Goal: Task Accomplishment & Management: Manage account settings

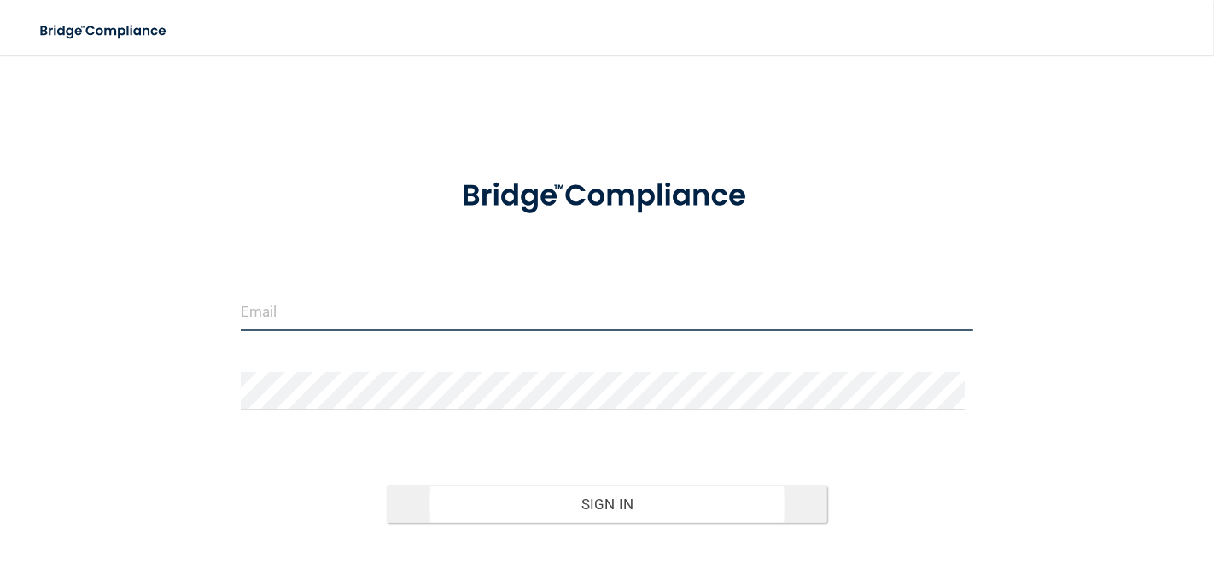
type input "[EMAIL_ADDRESS][DOMAIN_NAME]"
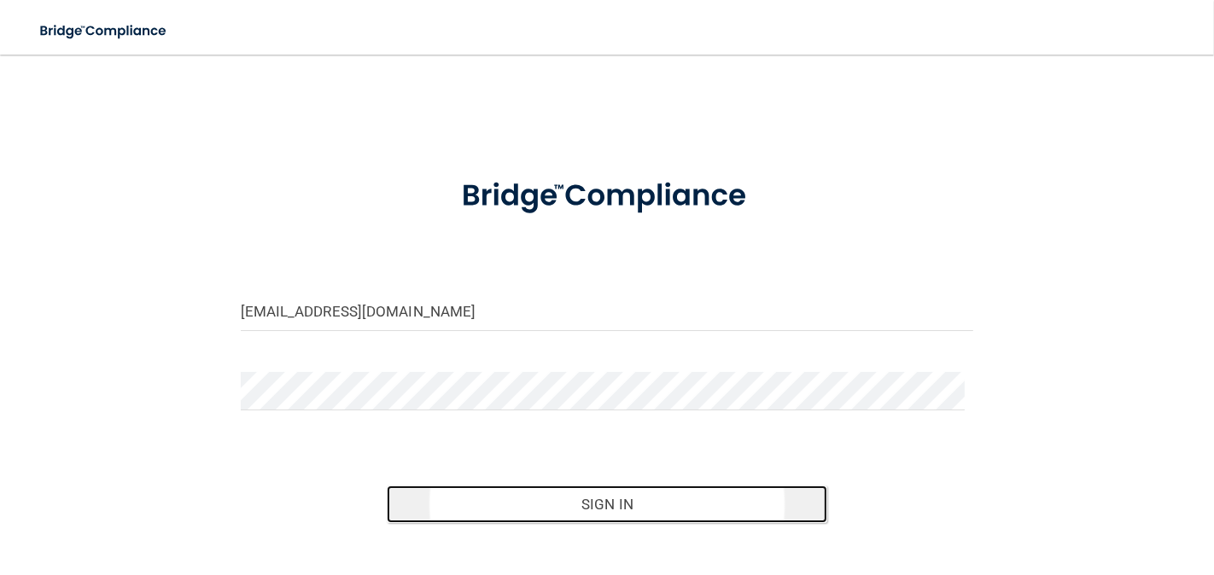
click at [581, 500] on button "Sign In" at bounding box center [606, 505] width 439 height 38
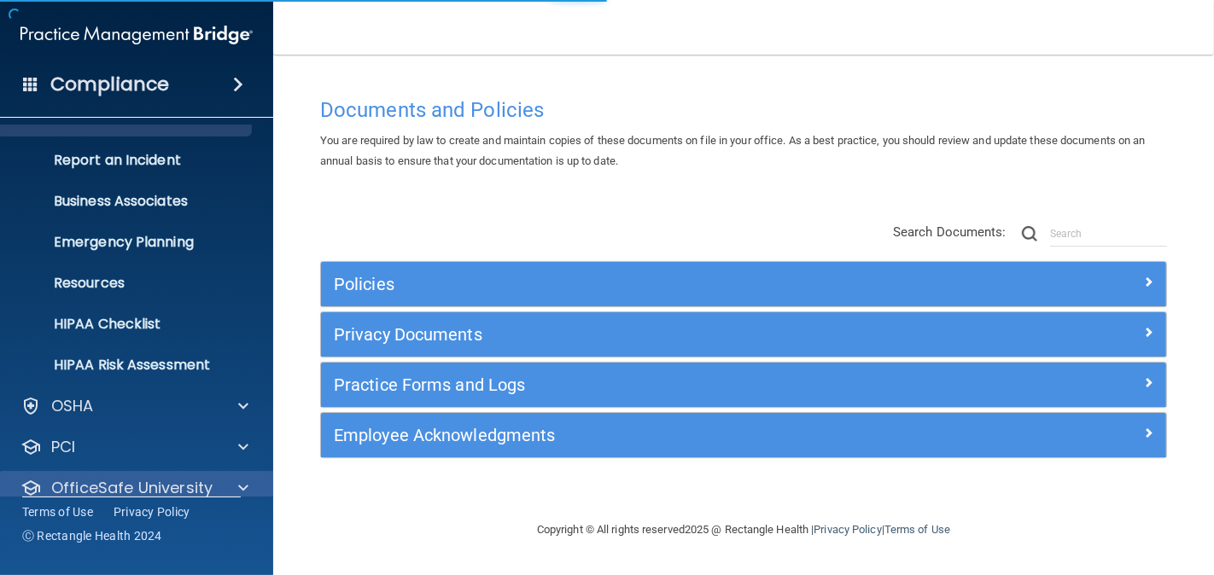
scroll to position [132, 0]
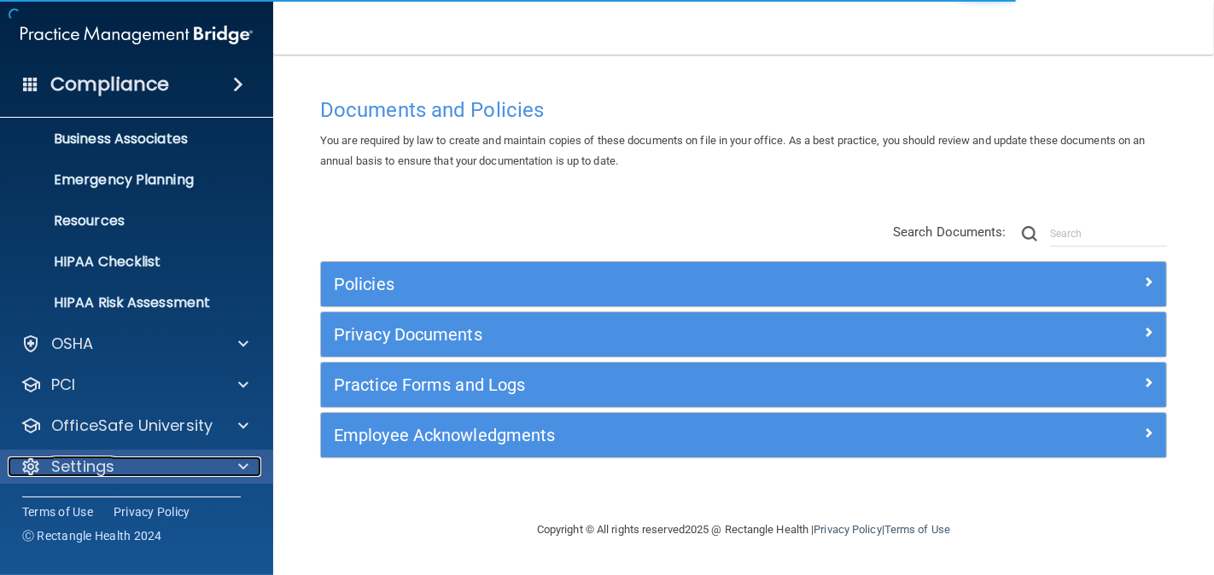
click at [91, 458] on p "Settings" at bounding box center [82, 467] width 63 height 20
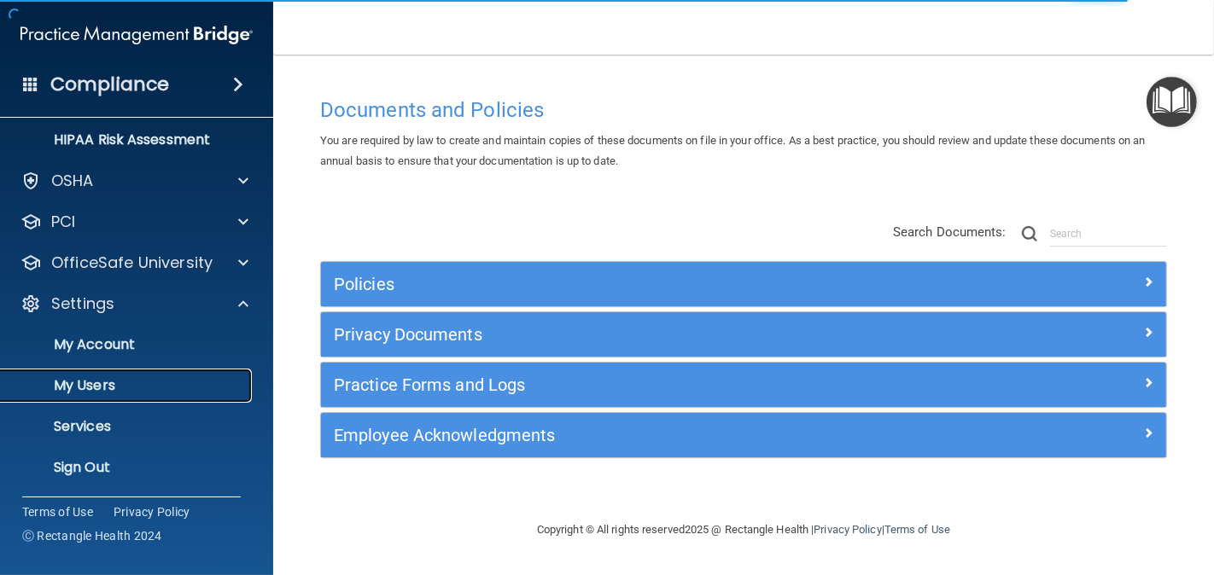
click at [82, 385] on p "My Users" at bounding box center [127, 385] width 233 height 17
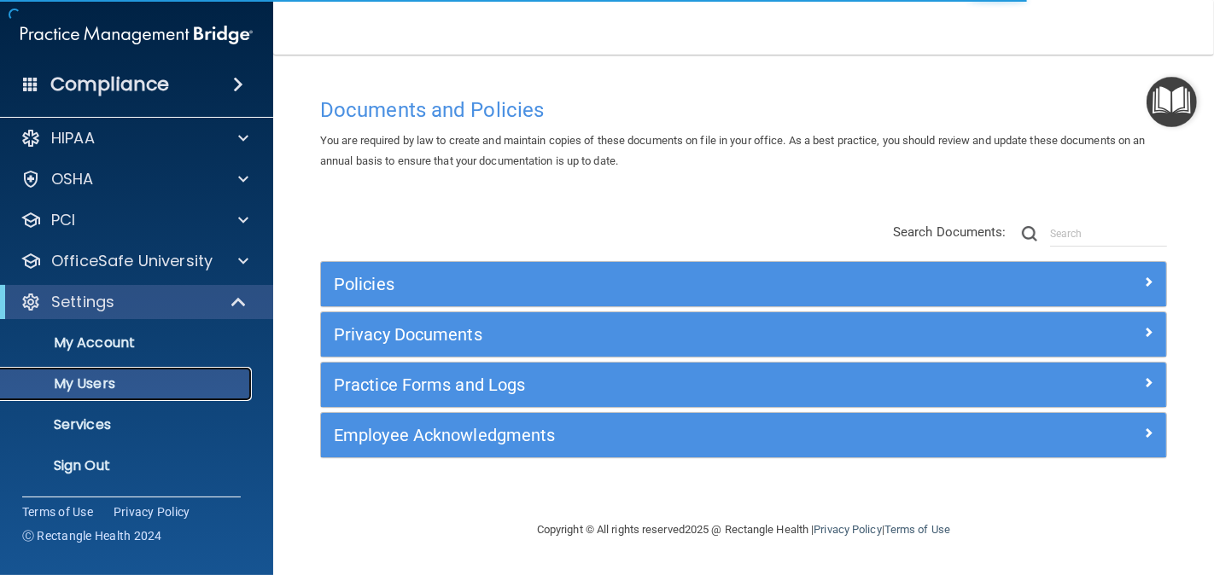
scroll to position [9, 0]
select select "20"
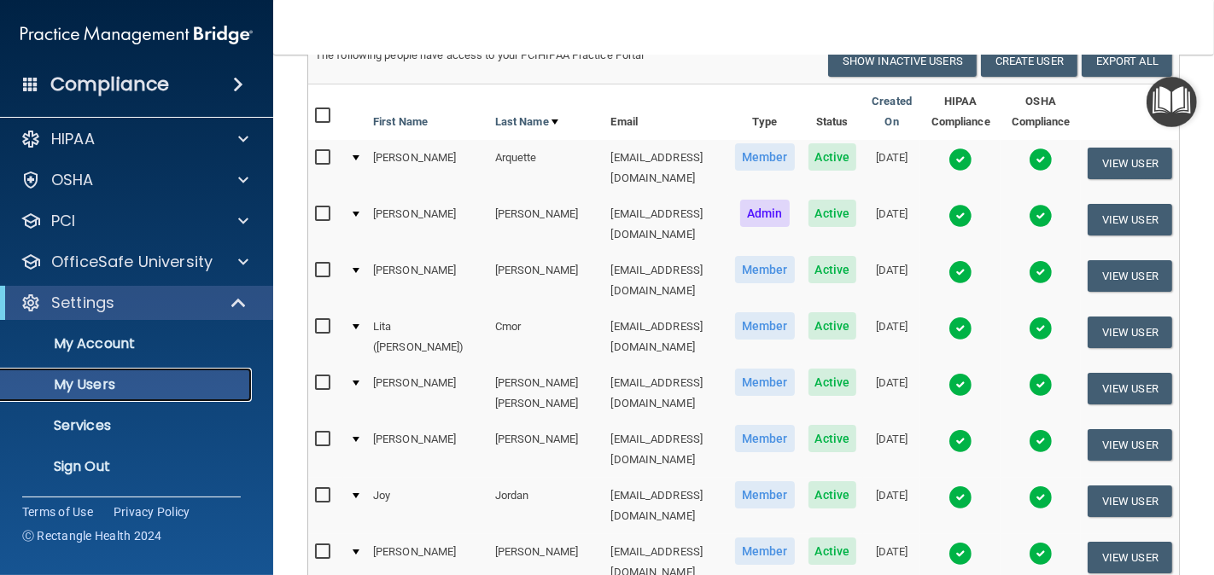
scroll to position [189, 0]
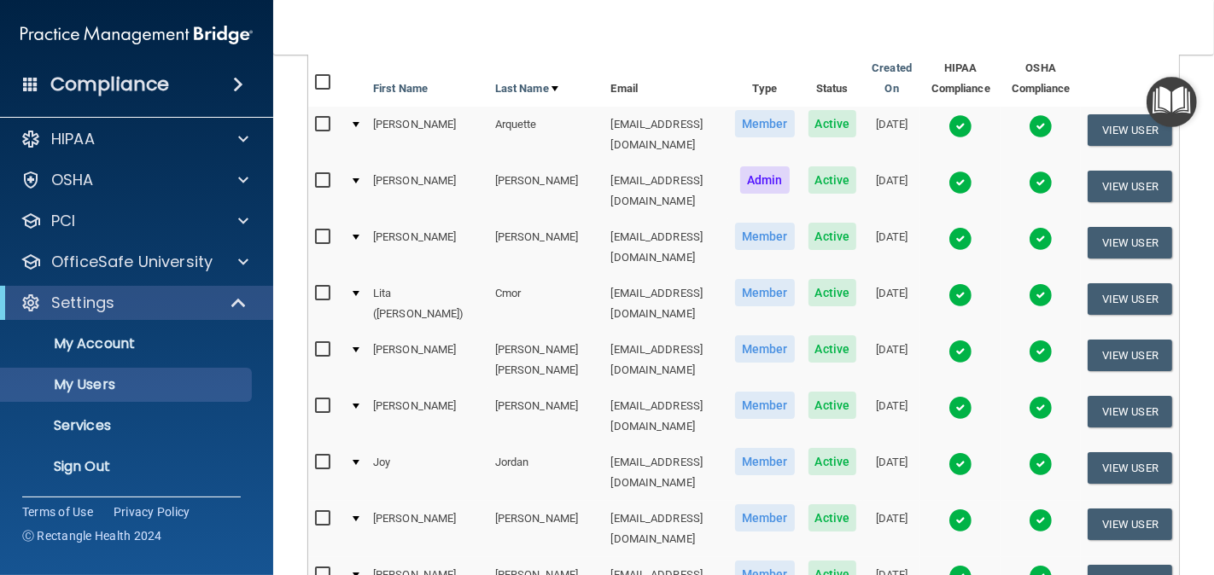
click at [323, 456] on input "checkbox" at bounding box center [325, 463] width 20 height 14
checkbox input "true"
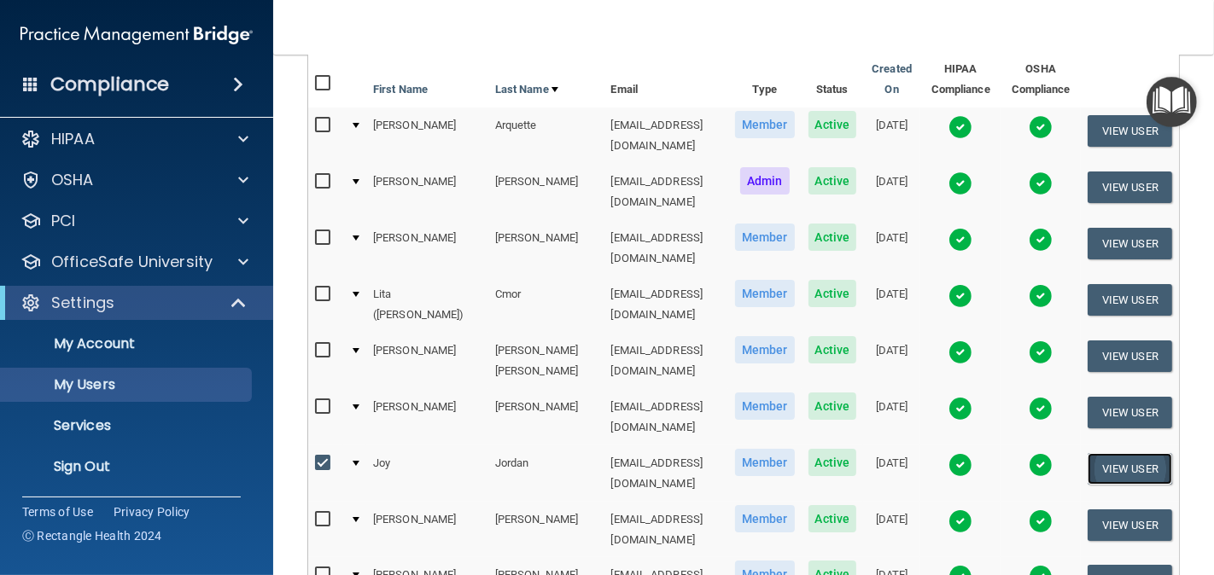
click at [1105, 453] on button "View User" at bounding box center [1129, 469] width 84 height 32
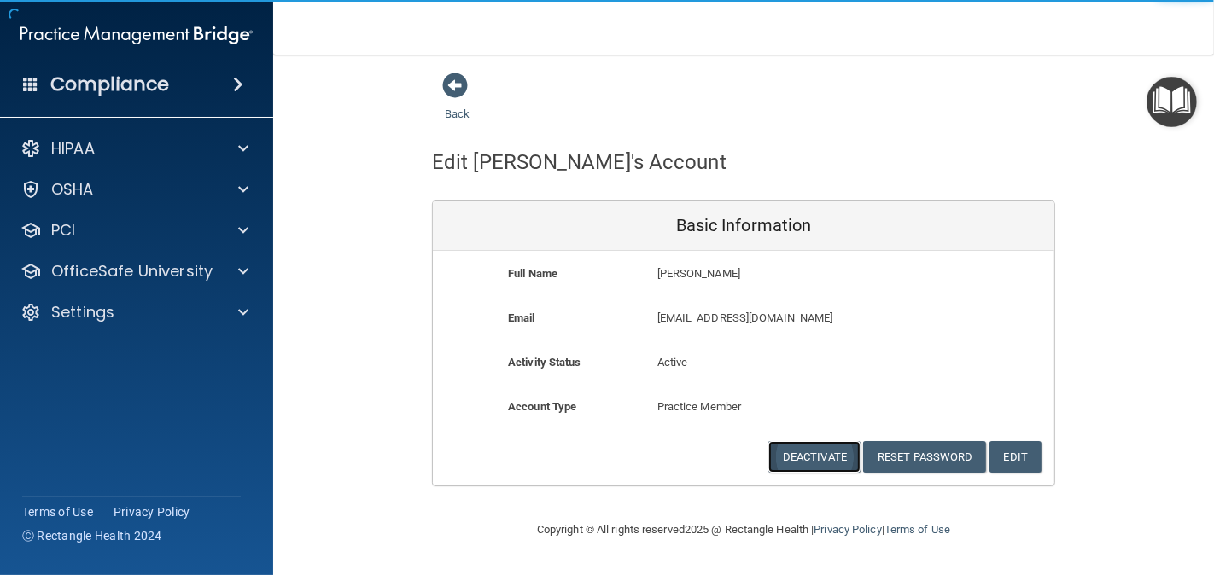
click at [826, 455] on button "Deactivate" at bounding box center [814, 457] width 92 height 32
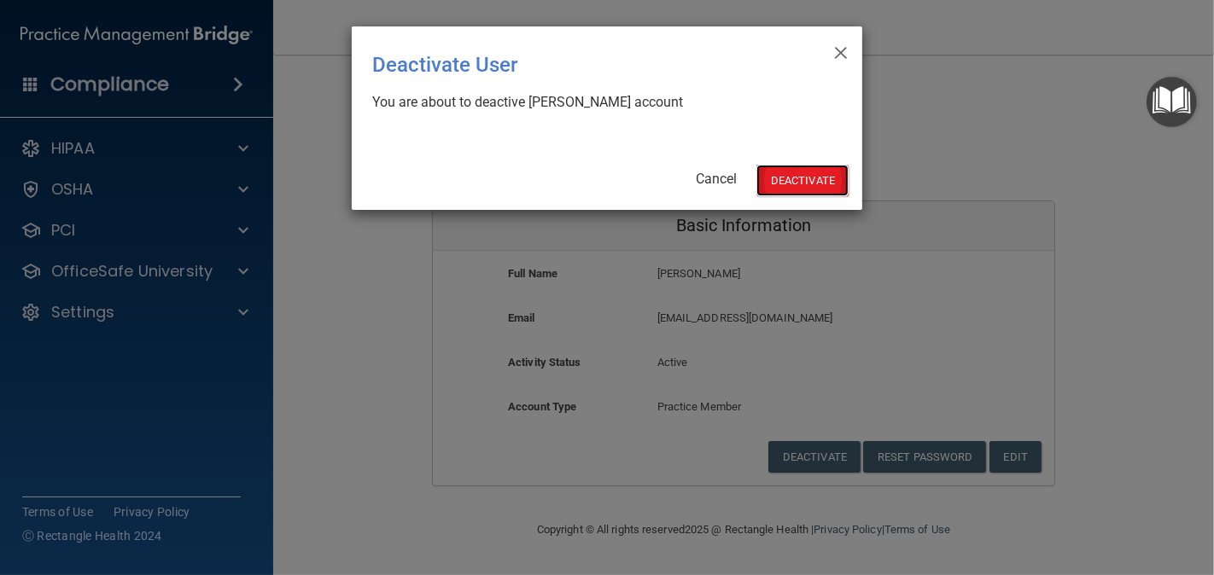
click at [817, 175] on button "Deactivate" at bounding box center [802, 181] width 92 height 32
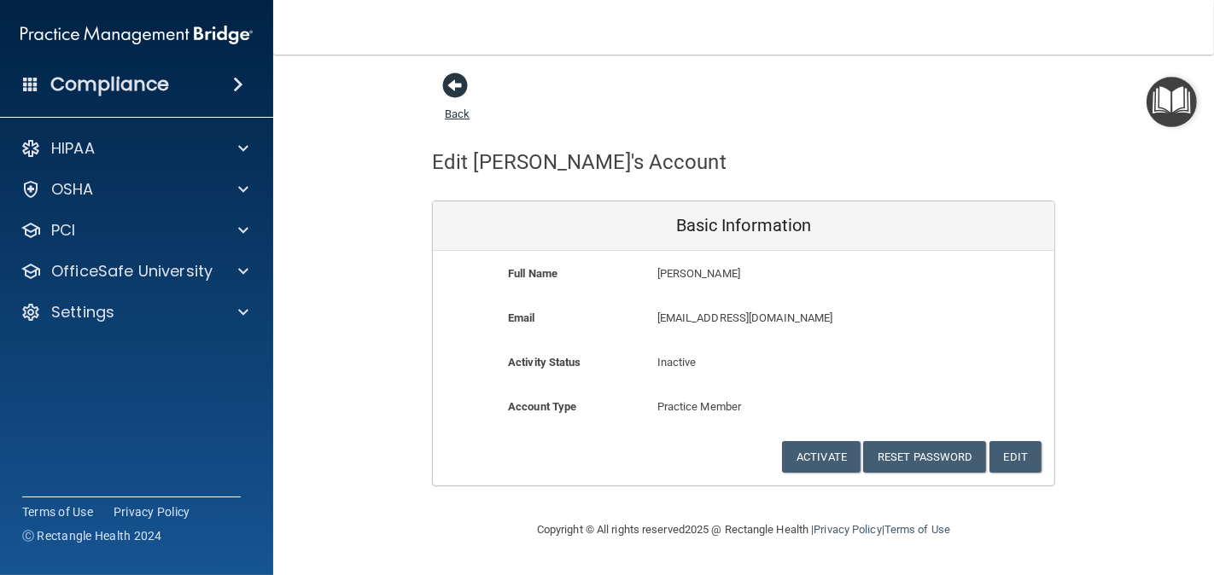
click at [457, 81] on span at bounding box center [455, 86] width 26 height 26
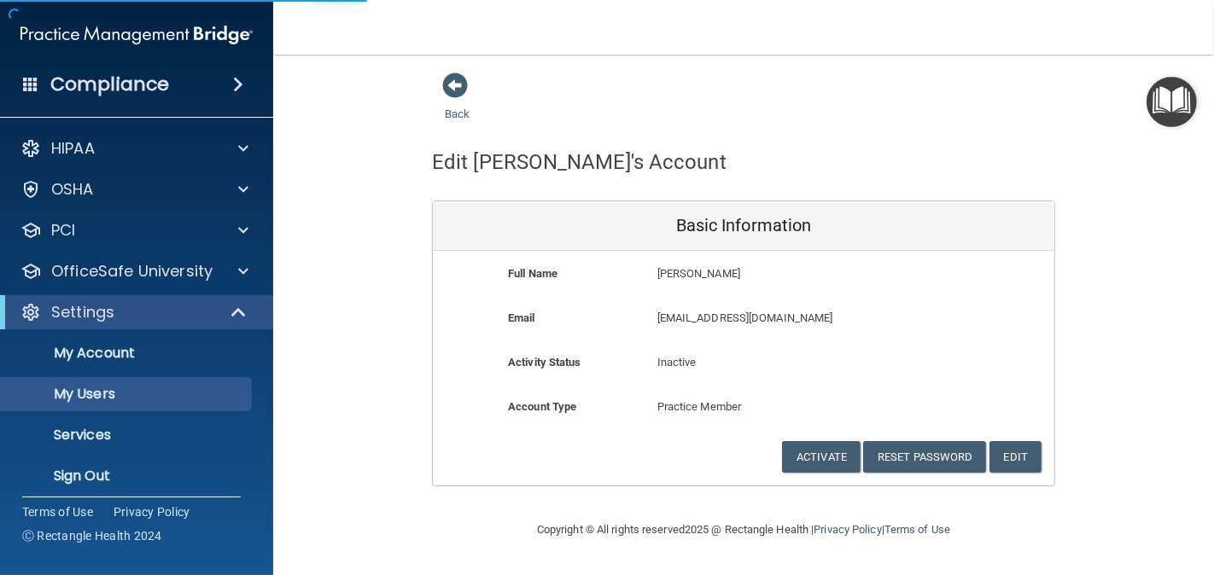
select select "20"
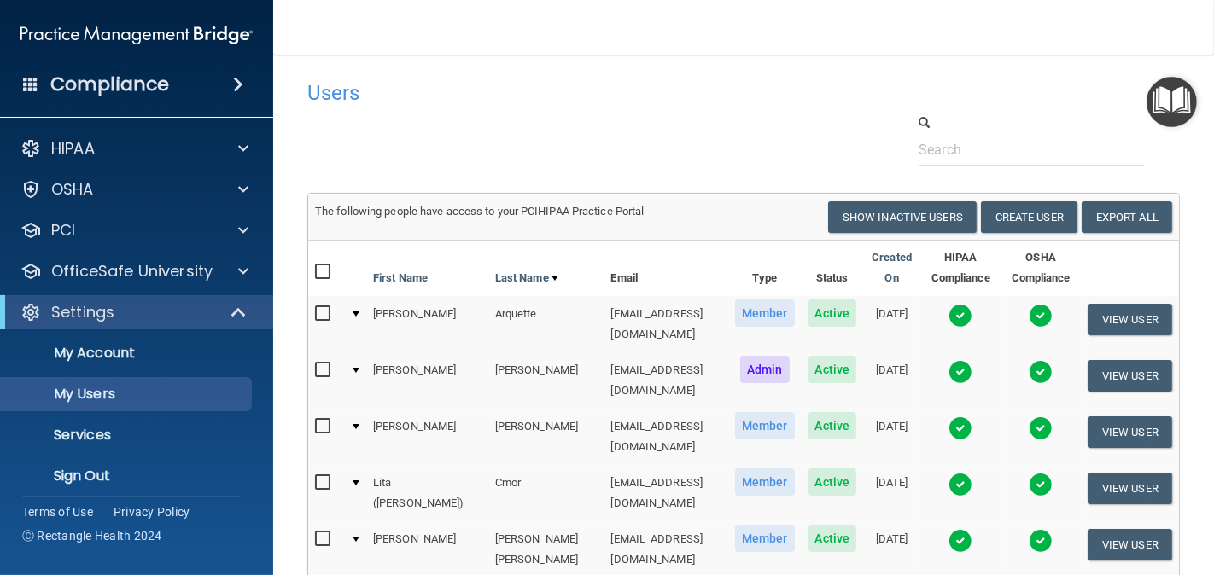
click at [327, 476] on input "checkbox" at bounding box center [325, 483] width 20 height 14
checkbox input "true"
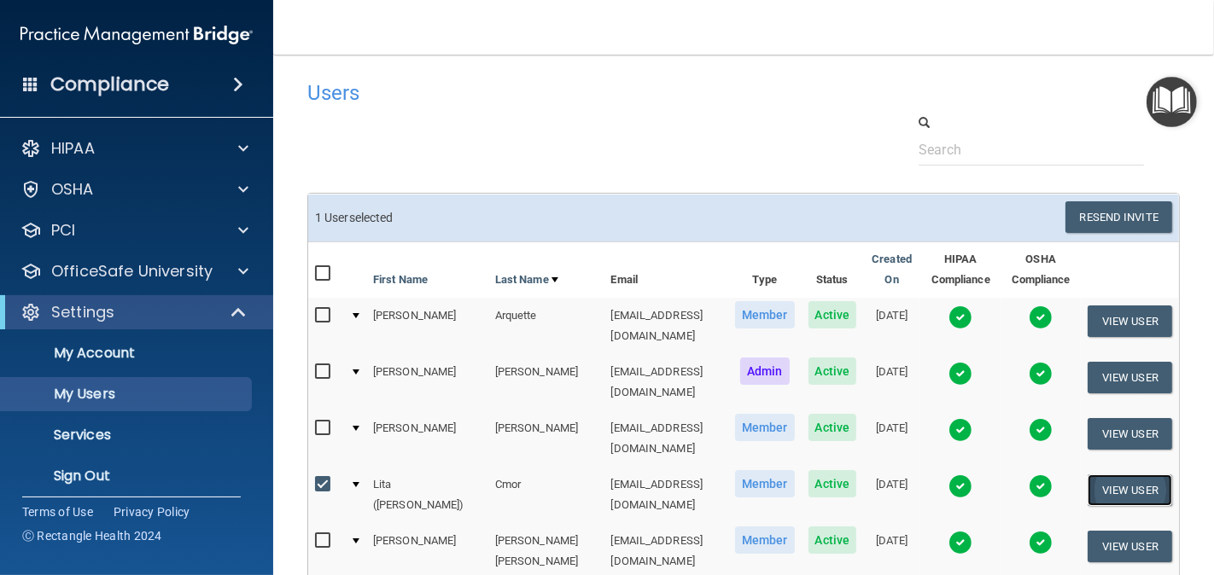
click at [1097, 474] on button "View User" at bounding box center [1129, 490] width 84 height 32
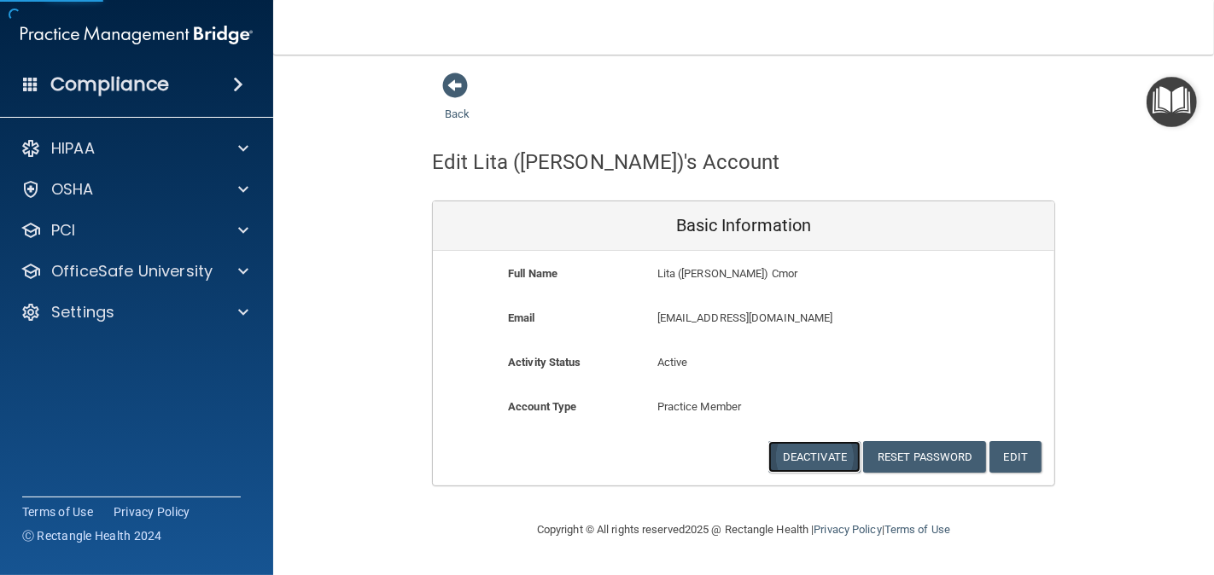
click at [813, 458] on button "Deactivate" at bounding box center [814, 457] width 92 height 32
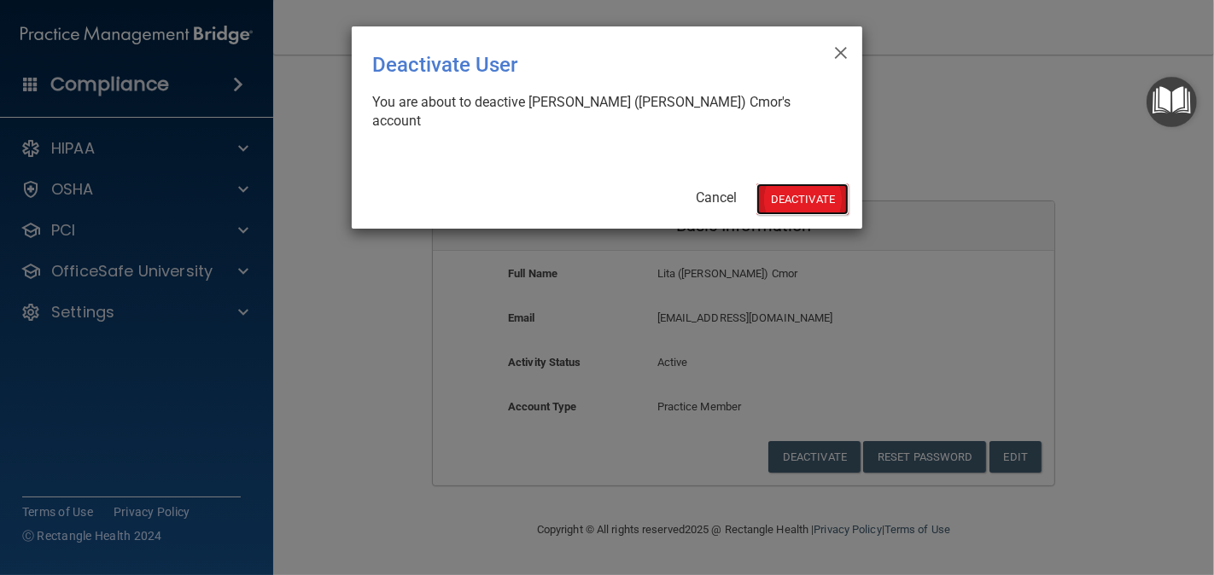
click at [789, 183] on button "Deactivate" at bounding box center [802, 199] width 92 height 32
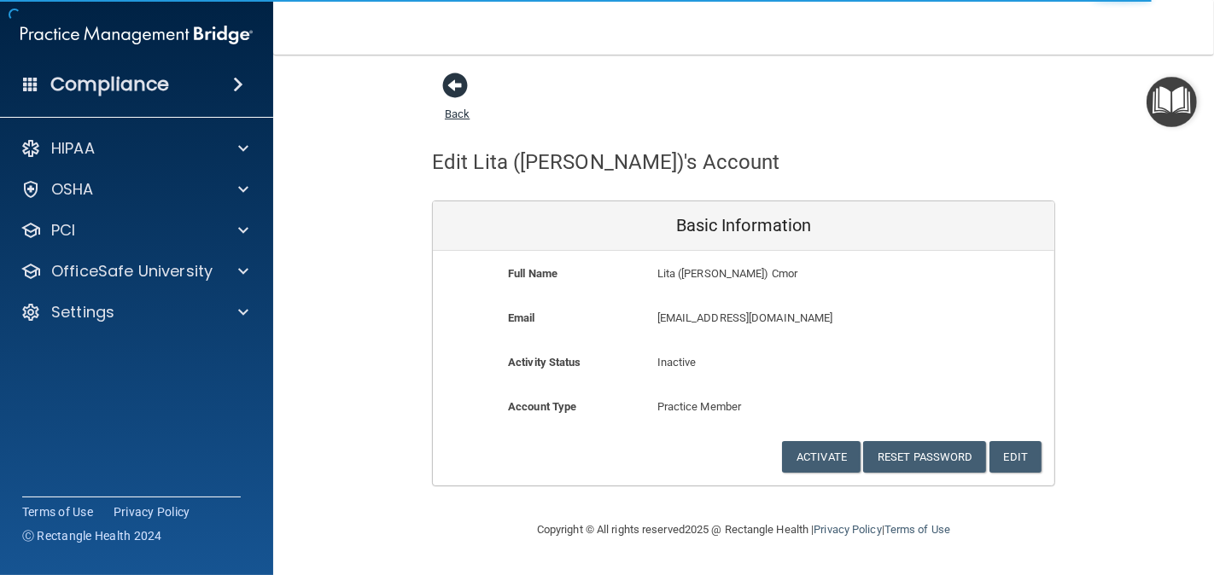
click at [452, 90] on span at bounding box center [455, 86] width 26 height 26
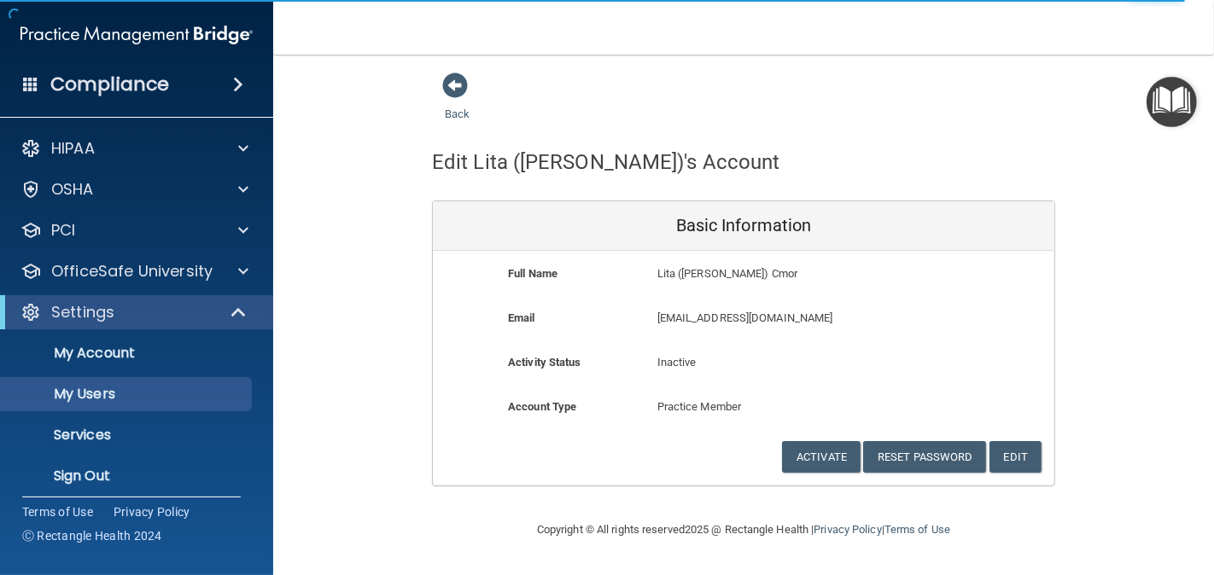
select select "20"
